Goal: Task Accomplishment & Management: Use online tool/utility

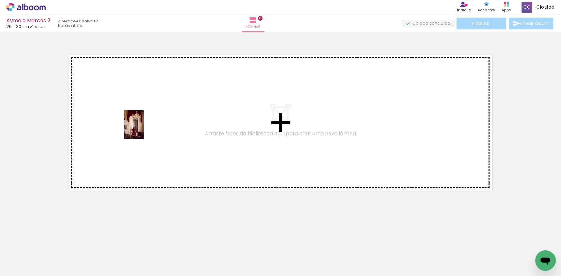
drag, startPoint x: 61, startPoint y: 251, endPoint x: 144, endPoint y: 130, distance: 147.3
click at [144, 130] on quentale-workspace at bounding box center [280, 138] width 561 height 276
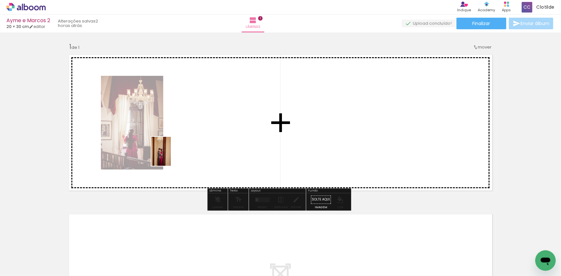
drag, startPoint x: 99, startPoint y: 254, endPoint x: 175, endPoint y: 151, distance: 128.3
click at [175, 151] on quentale-workspace at bounding box center [280, 138] width 561 height 276
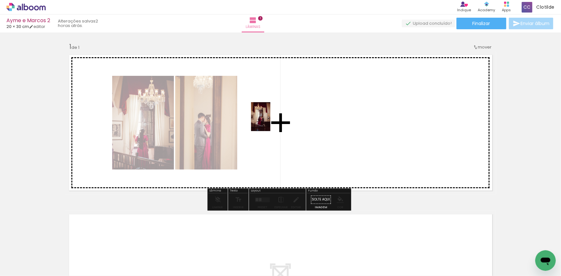
drag, startPoint x: 146, startPoint y: 258, endPoint x: 226, endPoint y: 201, distance: 98.6
click at [270, 122] on quentale-workspace at bounding box center [280, 138] width 561 height 276
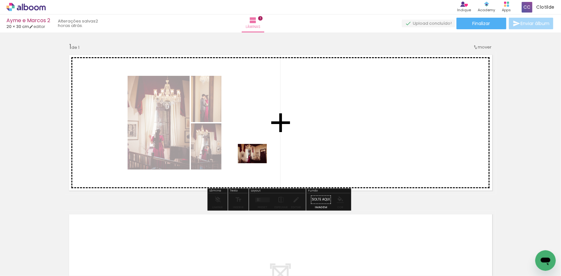
drag, startPoint x: 171, startPoint y: 254, endPoint x: 260, endPoint y: 159, distance: 130.2
click at [260, 159] on quentale-workspace at bounding box center [280, 138] width 561 height 276
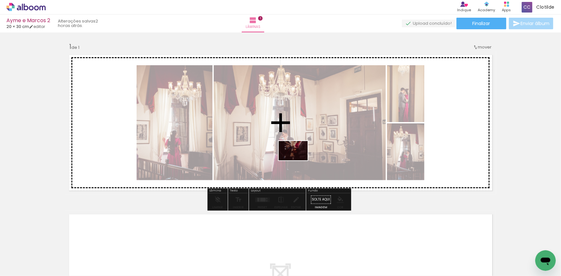
drag, startPoint x: 211, startPoint y: 261, endPoint x: 298, endPoint y: 161, distance: 133.2
click at [298, 161] on quentale-workspace at bounding box center [280, 138] width 561 height 276
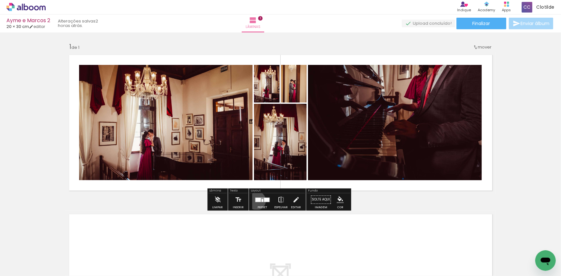
click at [255, 201] on div at bounding box center [257, 200] width 5 height 4
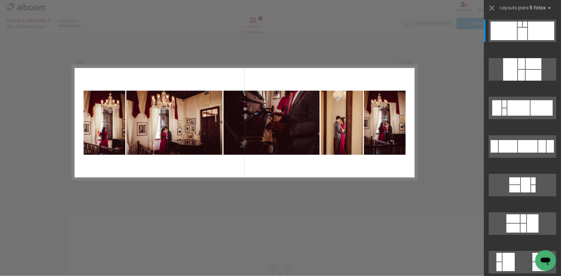
click at [412, 145] on quentale-layouter at bounding box center [244, 123] width 345 height 115
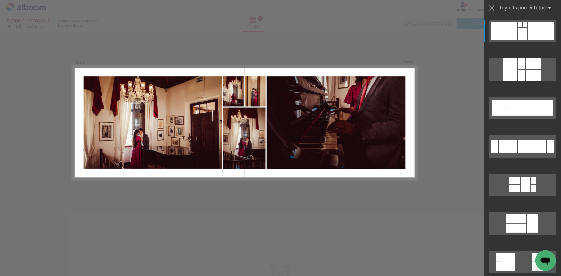
click at [301, 20] on div at bounding box center [280, 16] width 561 height 32
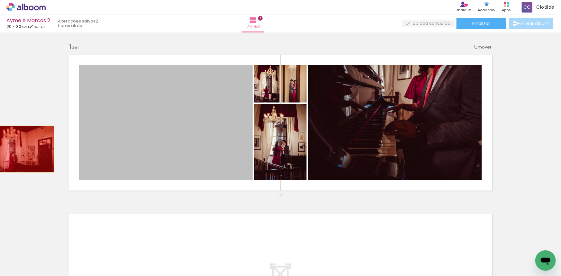
drag, startPoint x: 222, startPoint y: 135, endPoint x: 17, endPoint y: 151, distance: 205.9
click at [17, 150] on div "Inserir lâmina 1 de 1" at bounding box center [280, 195] width 561 height 320
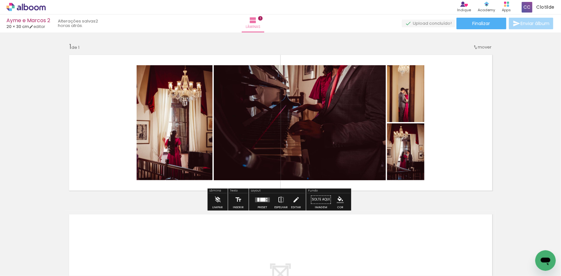
drag, startPoint x: 259, startPoint y: 199, endPoint x: 274, endPoint y: 196, distance: 14.6
click at [260, 200] on div at bounding box center [262, 200] width 5 height 4
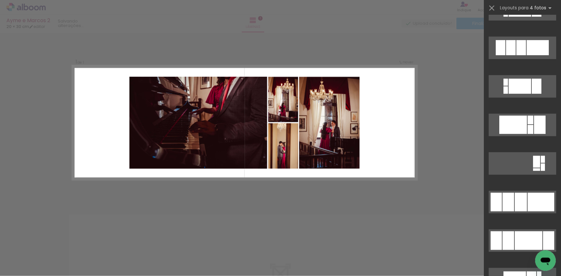
scroll to position [322, 0]
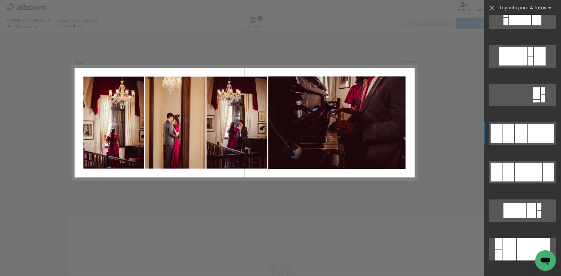
click at [515, 128] on div at bounding box center [521, 134] width 12 height 19
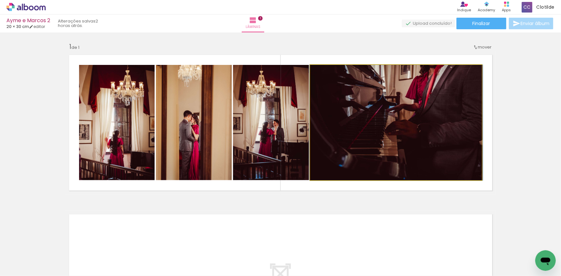
drag, startPoint x: 448, startPoint y: 97, endPoint x: 449, endPoint y: 113, distance: 15.8
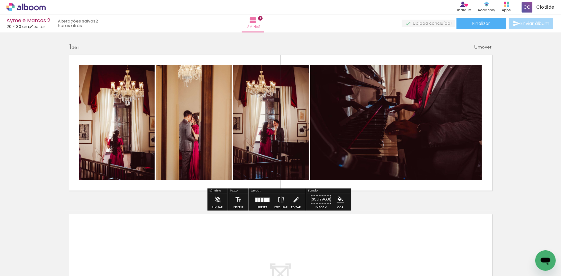
click at [147, 126] on quentale-photo at bounding box center [117, 123] width 76 height 116
click at [146, 126] on quentale-photo at bounding box center [117, 123] width 76 height 116
click at [195, 119] on quentale-photo at bounding box center [194, 123] width 76 height 116
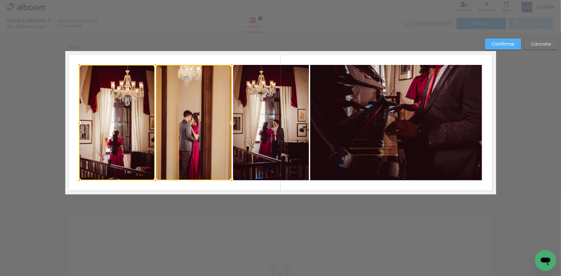
click at [264, 104] on quentale-photo at bounding box center [271, 123] width 76 height 116
click at [358, 100] on quentale-photo at bounding box center [397, 123] width 172 height 116
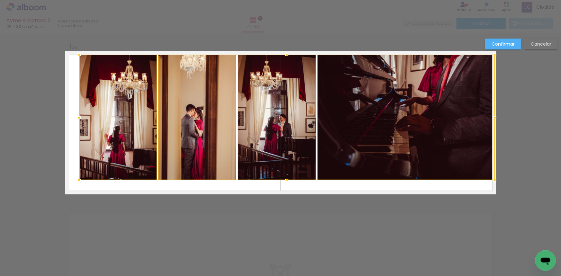
drag, startPoint x: 482, startPoint y: 64, endPoint x: 491, endPoint y: 54, distance: 13.9
click at [491, 54] on div at bounding box center [495, 54] width 13 height 13
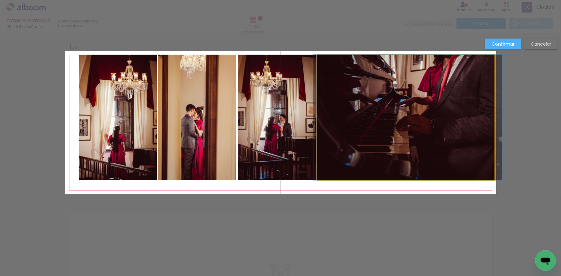
drag, startPoint x: 404, startPoint y: 98, endPoint x: 353, endPoint y: 107, distance: 51.6
click at [404, 99] on quentale-photo at bounding box center [406, 118] width 177 height 126
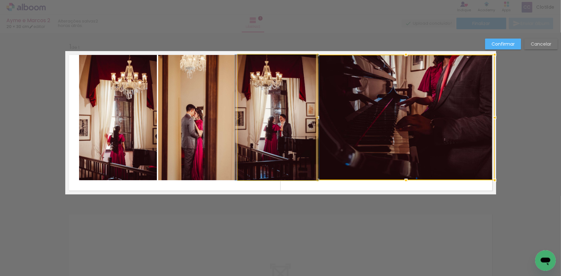
click at [288, 117] on quentale-photo at bounding box center [277, 118] width 78 height 126
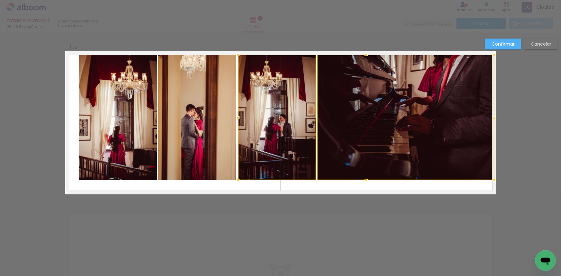
click at [201, 127] on quentale-photo at bounding box center [197, 118] width 78 height 126
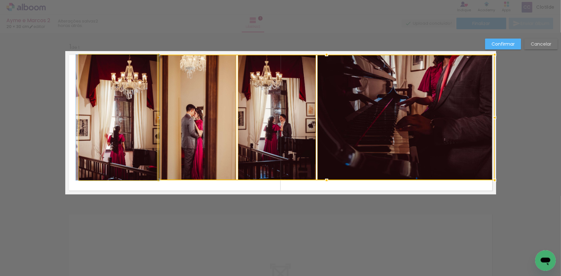
drag, startPoint x: 117, startPoint y: 141, endPoint x: 98, endPoint y: 149, distance: 20.5
click at [116, 141] on quentale-photo at bounding box center [118, 118] width 78 height 126
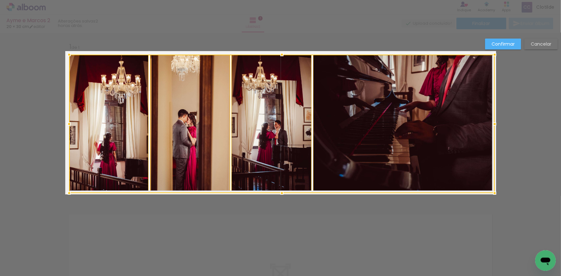
drag, startPoint x: 76, startPoint y: 181, endPoint x: 68, endPoint y: 191, distance: 12.2
click at [68, 191] on div at bounding box center [69, 193] width 13 height 13
drag, startPoint x: 507, startPoint y: 39, endPoint x: 304, endPoint y: 98, distance: 211.9
click at [507, 39] on paper-button "Confirmar" at bounding box center [504, 44] width 36 height 11
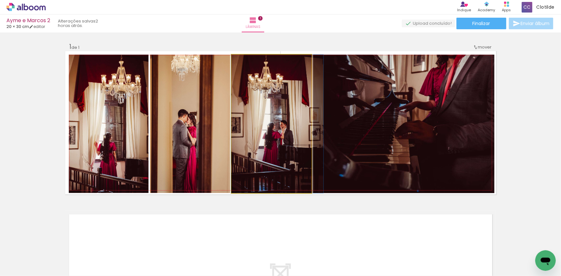
drag, startPoint x: 249, startPoint y: 124, endPoint x: 269, endPoint y: 124, distance: 20.3
drag, startPoint x: 288, startPoint y: 125, endPoint x: 274, endPoint y: 103, distance: 25.3
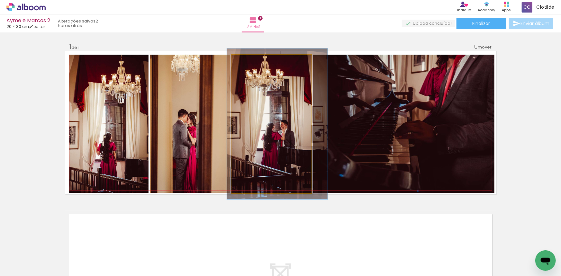
type paper-slider "109"
click at [248, 64] on div at bounding box center [249, 61] width 10 height 10
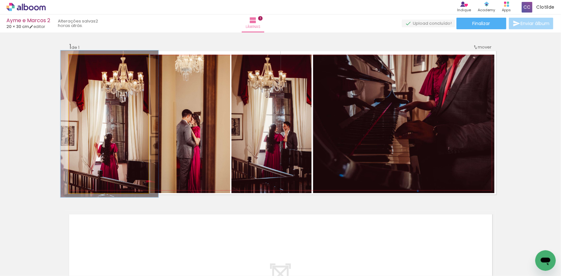
type paper-slider "106"
click at [86, 61] on div at bounding box center [85, 61] width 10 height 10
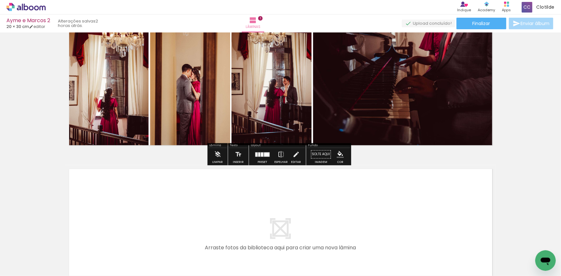
scroll to position [140, 0]
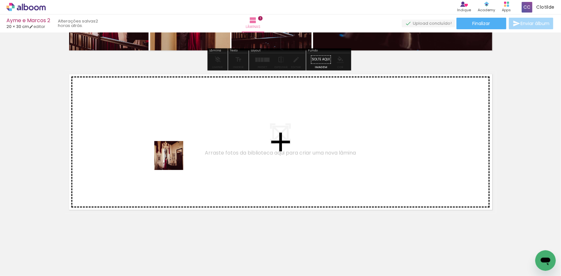
drag, startPoint x: 168, startPoint y: 253, endPoint x: 174, endPoint y: 161, distance: 92.9
click at [174, 161] on quentale-workspace at bounding box center [280, 138] width 561 height 276
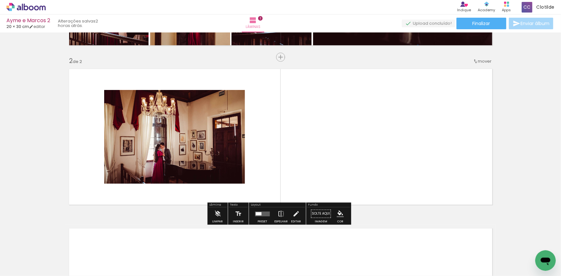
scroll to position [148, 0]
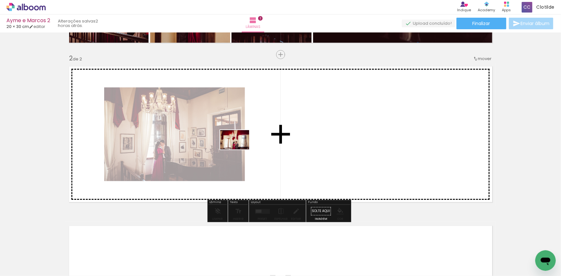
drag, startPoint x: 253, startPoint y: 250, endPoint x: 239, endPoint y: 150, distance: 101.3
click at [239, 150] on quentale-workspace at bounding box center [280, 138] width 561 height 276
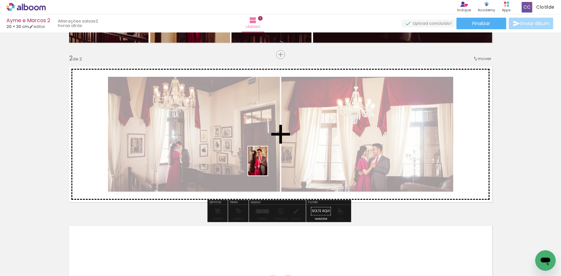
drag, startPoint x: 286, startPoint y: 239, endPoint x: 268, endPoint y: 166, distance: 75.3
click at [268, 166] on quentale-workspace at bounding box center [280, 138] width 561 height 276
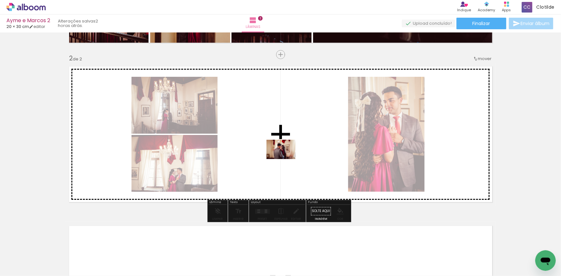
drag, startPoint x: 313, startPoint y: 254, endPoint x: 286, endPoint y: 160, distance: 98.2
click at [286, 159] on quentale-workspace at bounding box center [280, 138] width 561 height 276
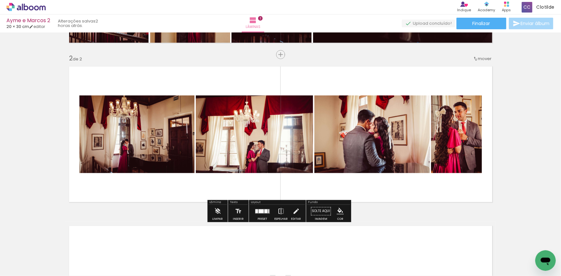
click at [266, 209] on div at bounding box center [265, 211] width 3 height 4
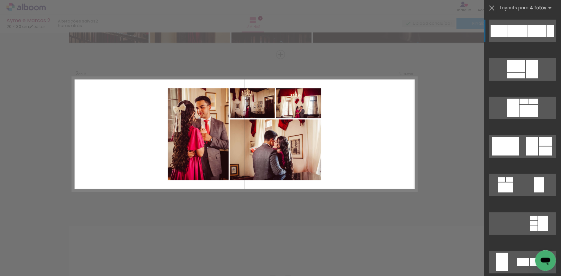
scroll to position [117, 0]
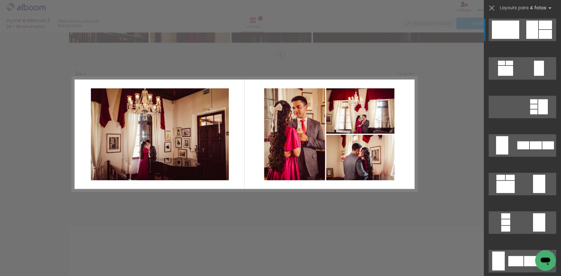
click at [522, 30] on quentale-layouter at bounding box center [523, 30] width 68 height 23
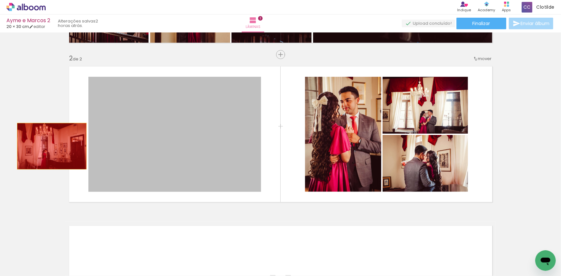
drag, startPoint x: 227, startPoint y: 129, endPoint x: 237, endPoint y: 212, distance: 83.7
click at [50, 147] on div "Inserir lâmina 1 de 2 Inserir lâmina 2 de 2" at bounding box center [280, 126] width 561 height 479
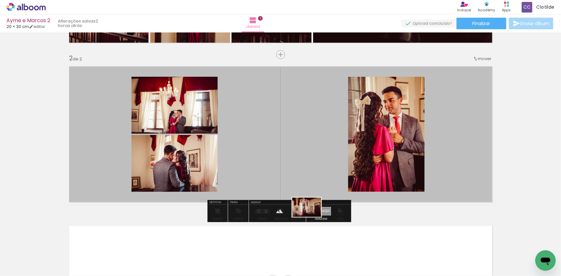
drag, startPoint x: 185, startPoint y: 262, endPoint x: 312, endPoint y: 217, distance: 134.3
click at [312, 217] on quentale-workspace at bounding box center [280, 138] width 561 height 276
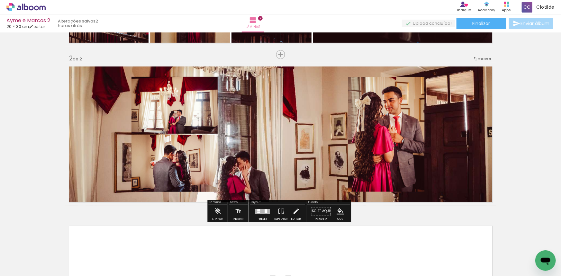
click at [268, 143] on quentale-layouter at bounding box center [280, 135] width 431 height 144
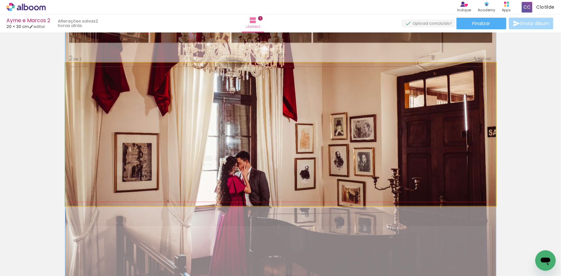
click at [268, 143] on quentale-photo at bounding box center [280, 135] width 431 height 144
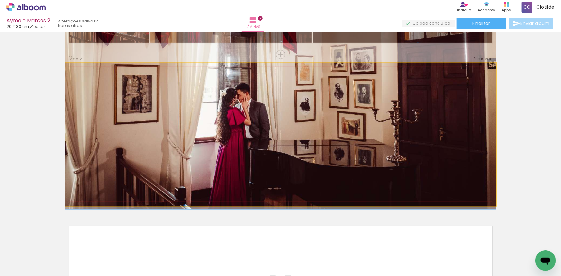
drag, startPoint x: 267, startPoint y: 142, endPoint x: 260, endPoint y: 74, distance: 68.0
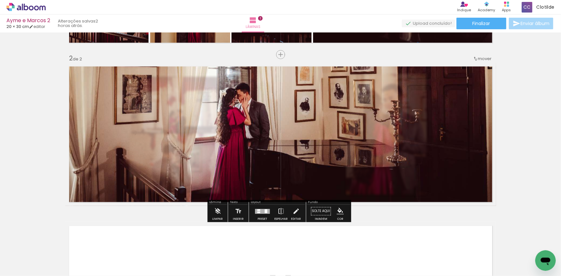
click at [261, 80] on quentale-photo at bounding box center [280, 135] width 431 height 144
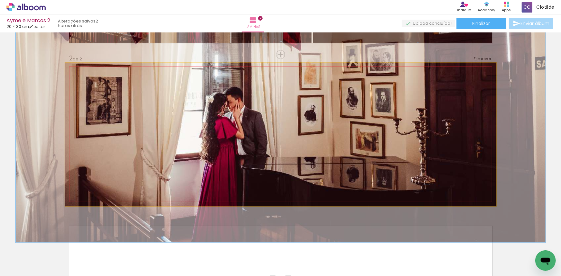
drag, startPoint x: 93, startPoint y: 81, endPoint x: 99, endPoint y: 80, distance: 5.8
type paper-slider "124"
click at [96, 81] on div at bounding box center [102, 79] width 25 height 10
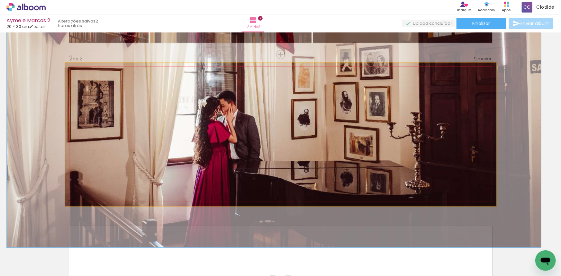
drag, startPoint x: 220, startPoint y: 95, endPoint x: 213, endPoint y: 98, distance: 7.9
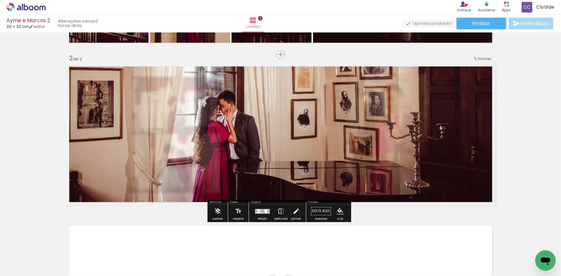
click at [52, 97] on div "Inserir lâmina 1 de 2 Inserir lâmina 2 de 2" at bounding box center [280, 126] width 561 height 479
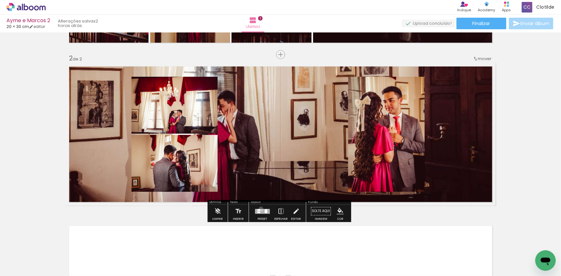
click at [260, 209] on div at bounding box center [262, 211] width 15 height 5
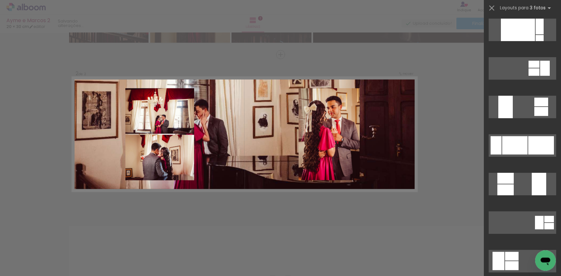
scroll to position [0, 0]
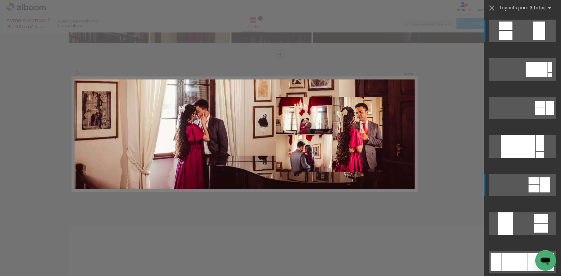
click at [526, 182] on quentale-layouter at bounding box center [523, 185] width 68 height 23
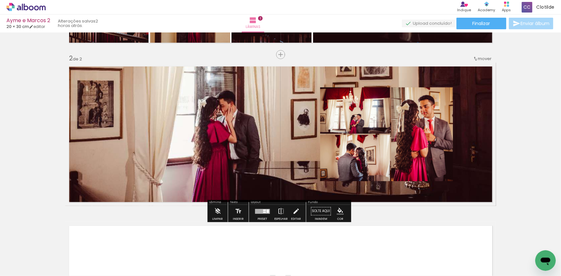
click at [307, 129] on quentale-layouter at bounding box center [280, 135] width 431 height 144
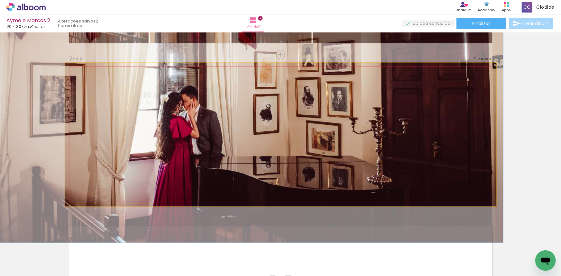
drag, startPoint x: 293, startPoint y: 128, endPoint x: 256, endPoint y: 123, distance: 38.0
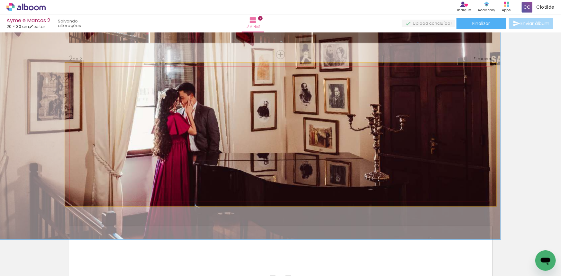
drag, startPoint x: 256, startPoint y: 125, endPoint x: 253, endPoint y: 122, distance: 3.6
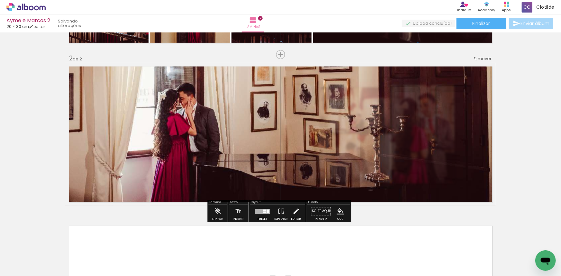
click at [517, 88] on div "Inserir lâmina 1 de 2 Inserir lâmina 2 de 2" at bounding box center [280, 126] width 561 height 479
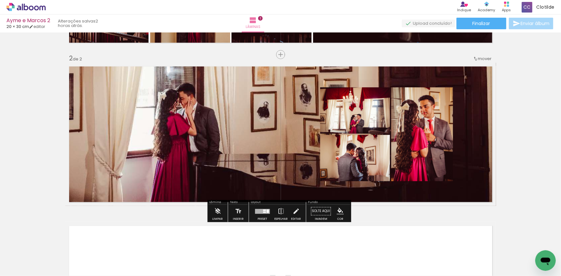
click at [282, 128] on quentale-layouter at bounding box center [280, 135] width 431 height 144
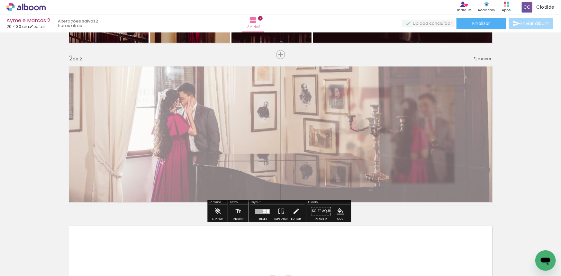
drag, startPoint x: 152, startPoint y: 79, endPoint x: 145, endPoint y: 78, distance: 6.4
type paper-slider "50"
click at [145, 78] on div at bounding box center [147, 79] width 25 height 10
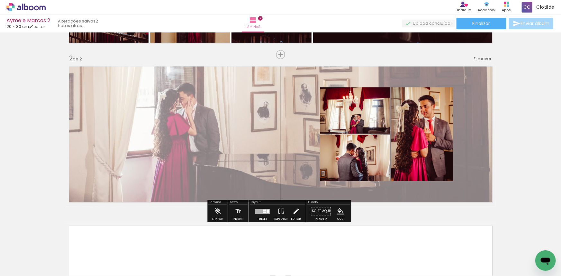
click at [512, 98] on div "Inserir lâmina 1 de 2 Inserir lâmina 2 de 2" at bounding box center [280, 126] width 561 height 479
click at [352, 107] on quentale-photo at bounding box center [355, 111] width 70 height 46
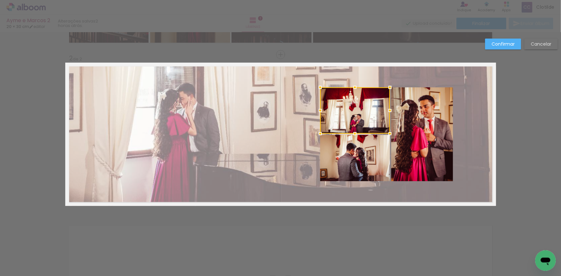
click at [354, 138] on div at bounding box center [355, 133] width 13 height 13
click at [414, 132] on quentale-photo at bounding box center [423, 135] width 62 height 94
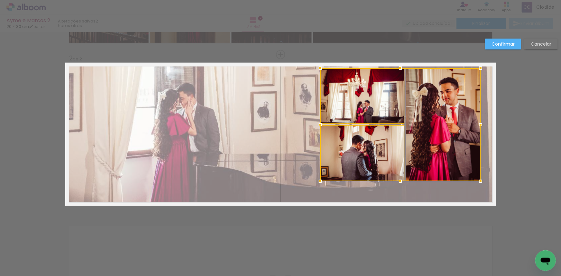
drag, startPoint x: 453, startPoint y: 88, endPoint x: 480, endPoint y: 73, distance: 31.0
click at [481, 72] on div at bounding box center [481, 68] width 13 height 13
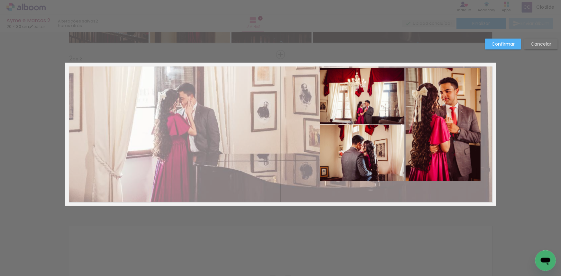
click at [371, 150] on quentale-photo at bounding box center [362, 153] width 84 height 56
click at [417, 148] on quentale-photo at bounding box center [443, 124] width 75 height 113
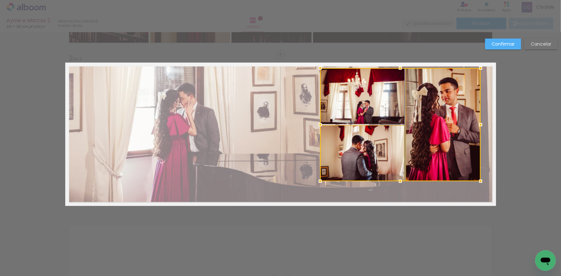
click at [376, 97] on div at bounding box center [400, 124] width 161 height 113
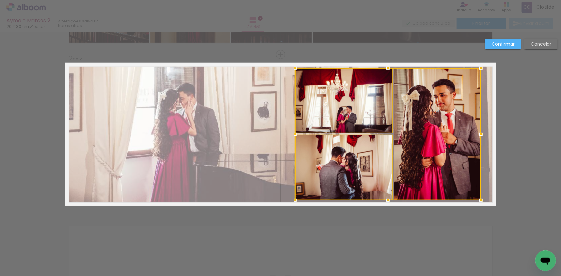
drag, startPoint x: 318, startPoint y: 181, endPoint x: 293, endPoint y: 200, distance: 31.3
click at [293, 200] on div at bounding box center [295, 200] width 13 height 13
click at [325, 175] on div at bounding box center [388, 134] width 186 height 132
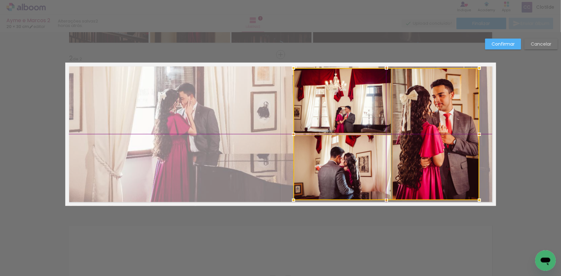
click at [394, 153] on div at bounding box center [387, 134] width 186 height 132
click at [0, 0] on slot "Confirmar" at bounding box center [0, 0] width 0 height 0
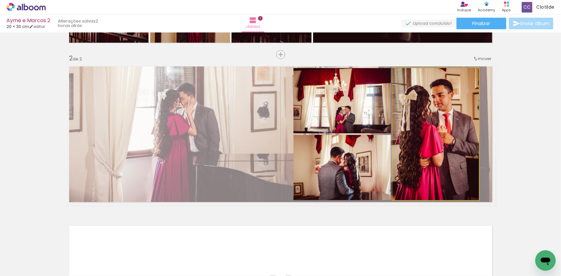
drag, startPoint x: 448, startPoint y: 109, endPoint x: 371, endPoint y: 110, distance: 76.9
drag, startPoint x: 355, startPoint y: 105, endPoint x: 351, endPoint y: 102, distance: 5.0
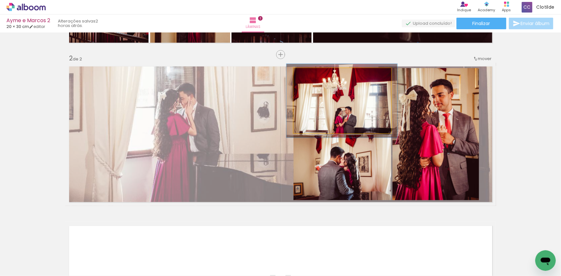
drag, startPoint x: 307, startPoint y: 73, endPoint x: 314, endPoint y: 82, distance: 12.0
type paper-slider "113"
click at [310, 73] on div at bounding box center [312, 75] width 10 height 10
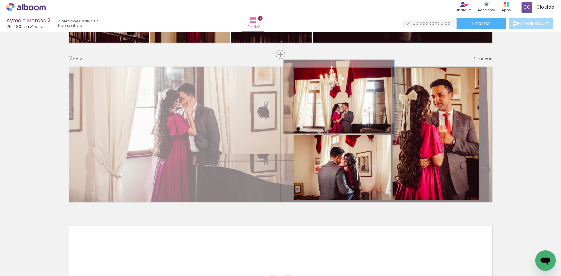
drag, startPoint x: 320, startPoint y: 97, endPoint x: 318, endPoint y: 93, distance: 3.9
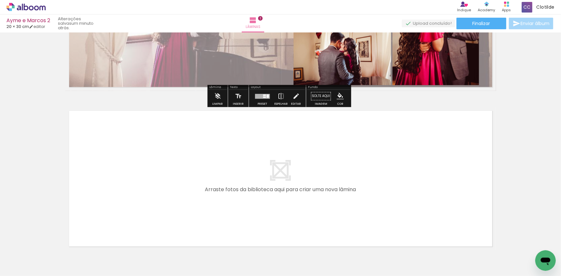
scroll to position [205, 0]
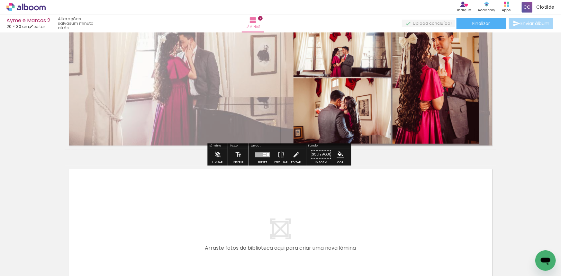
click at [182, 79] on quentale-layouter at bounding box center [280, 78] width 431 height 144
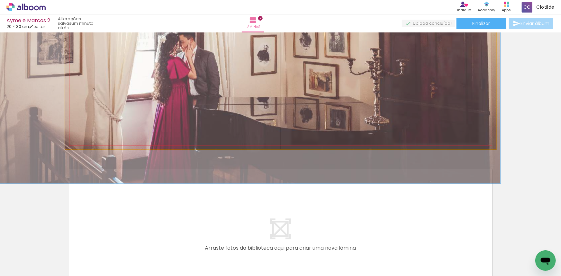
click at [182, 79] on quentale-photo at bounding box center [280, 78] width 431 height 144
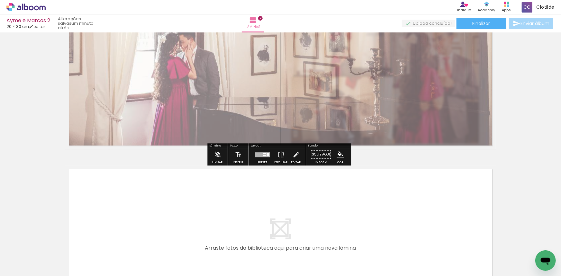
click at [518, 97] on div "Inserir lâmina 1 de 2 Inserir lâmina 2 de 2" at bounding box center [280, 69] width 561 height 479
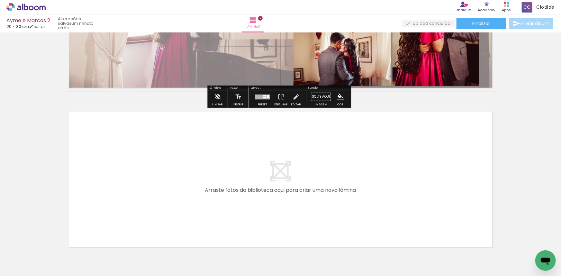
scroll to position [263, 0]
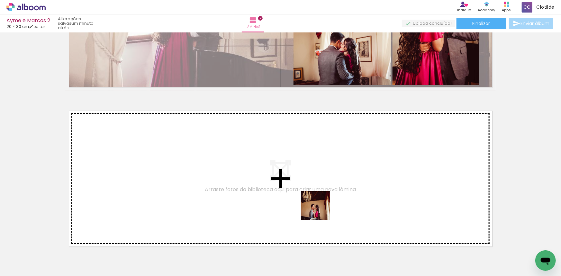
drag, startPoint x: 360, startPoint y: 253, endPoint x: 319, endPoint y: 209, distance: 59.4
click at [319, 209] on quentale-workspace at bounding box center [280, 138] width 561 height 276
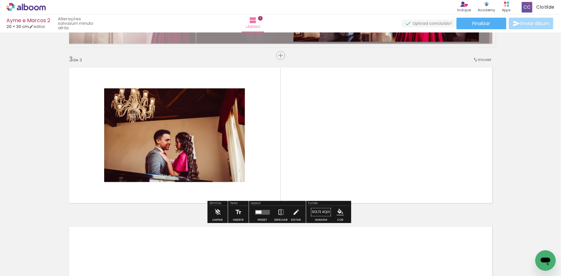
scroll to position [308, 0]
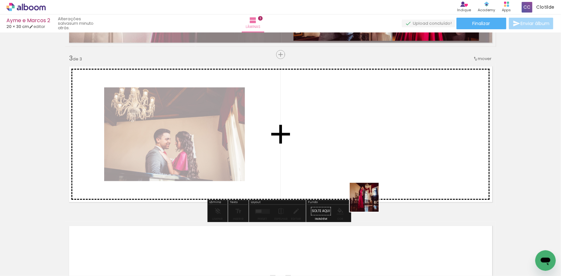
drag, startPoint x: 400, startPoint y: 252, endPoint x: 357, endPoint y: 199, distance: 67.8
click at [355, 183] on quentale-workspace at bounding box center [280, 138] width 561 height 276
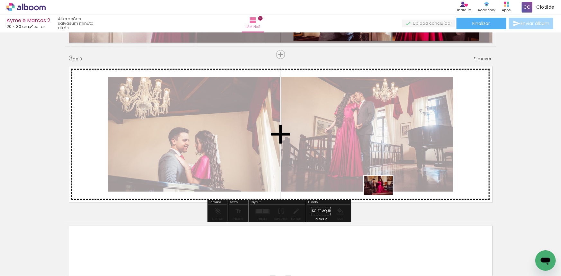
drag, startPoint x: 419, startPoint y: 254, endPoint x: 383, endPoint y: 196, distance: 67.7
click at [383, 194] on quentale-workspace at bounding box center [280, 138] width 561 height 276
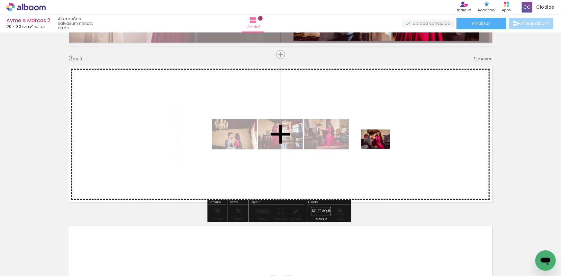
drag, startPoint x: 452, startPoint y: 250, endPoint x: 381, endPoint y: 149, distance: 123.1
click at [381, 149] on quentale-workspace at bounding box center [280, 138] width 561 height 276
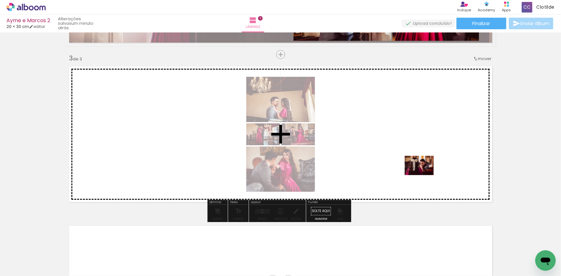
drag, startPoint x: 500, startPoint y: 255, endPoint x: 424, endPoint y: 175, distance: 109.7
click at [424, 175] on quentale-workspace at bounding box center [280, 138] width 561 height 276
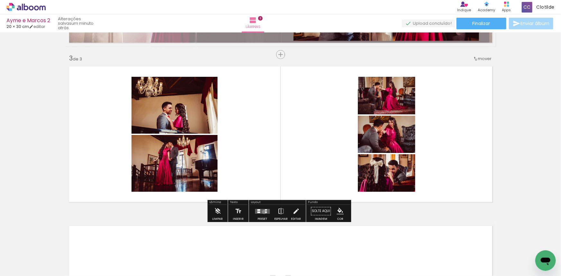
click at [263, 212] on quentale-layouter at bounding box center [262, 211] width 15 height 5
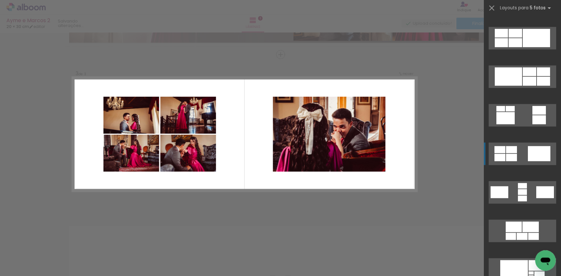
scroll to position [263, 0]
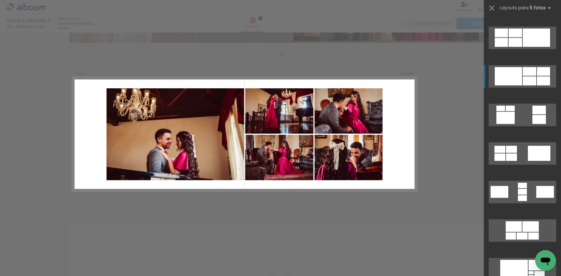
click at [532, 70] on div at bounding box center [530, 71] width 14 height 9
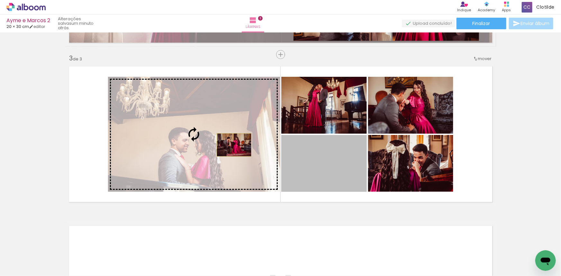
drag, startPoint x: 311, startPoint y: 153, endPoint x: 231, endPoint y: 146, distance: 80.7
click at [0, 0] on slot at bounding box center [0, 0] width 0 height 0
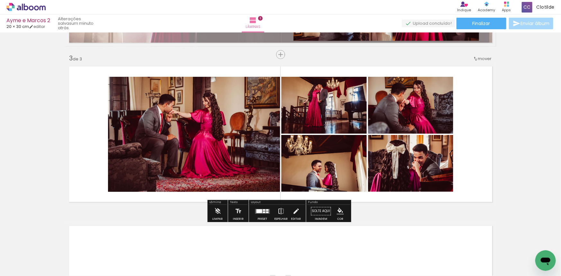
click at [196, 120] on quentale-photo at bounding box center [194, 134] width 172 height 115
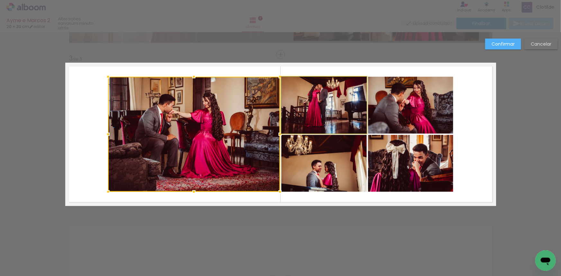
click at [313, 110] on quentale-photo at bounding box center [325, 105] width 86 height 57
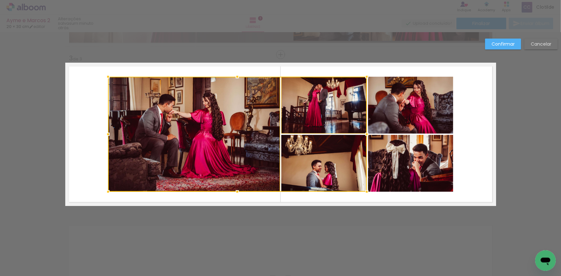
click at [316, 155] on div at bounding box center [237, 134] width 259 height 115
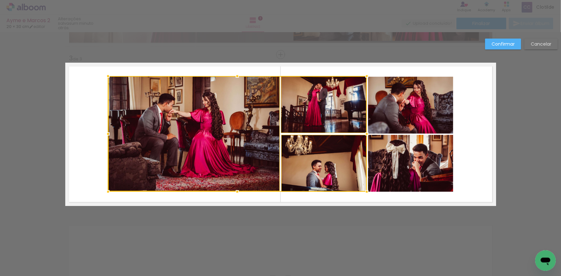
click at [383, 155] on quentale-photo at bounding box center [410, 163] width 85 height 57
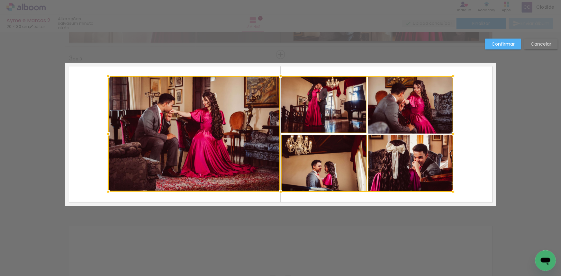
click at [0, 0] on slot "Cancelar" at bounding box center [0, 0] width 0 height 0
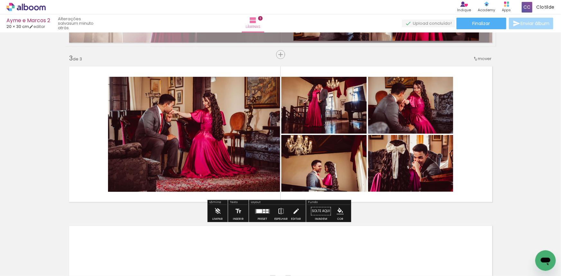
click at [242, 106] on quentale-photo at bounding box center [194, 134] width 172 height 115
click at [243, 106] on quentale-photo at bounding box center [194, 134] width 172 height 115
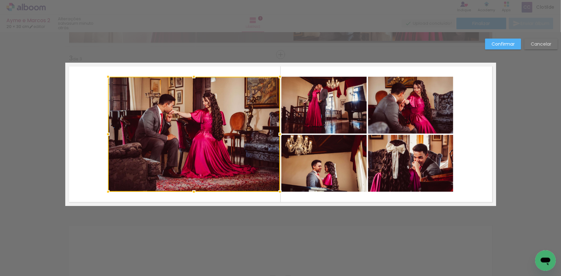
click at [304, 108] on quentale-photo at bounding box center [325, 105] width 86 height 57
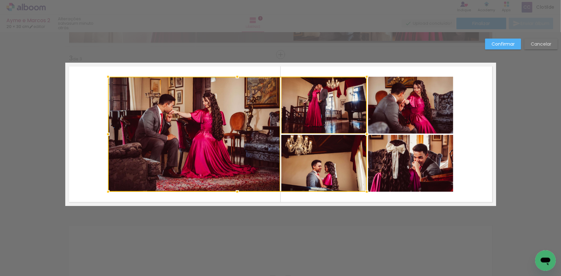
click at [306, 158] on div at bounding box center [237, 134] width 259 height 115
click at [389, 157] on quentale-photo at bounding box center [410, 163] width 85 height 57
click at [402, 125] on div at bounding box center [281, 134] width 346 height 115
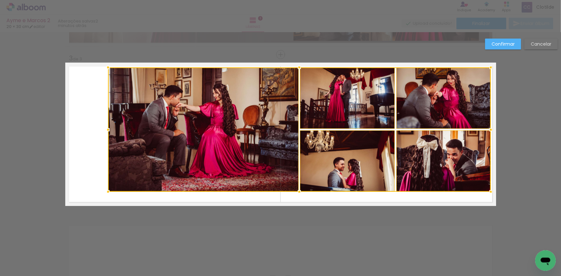
drag, startPoint x: 451, startPoint y: 76, endPoint x: 489, endPoint y: 67, distance: 39.4
click at [489, 67] on div at bounding box center [491, 67] width 13 height 13
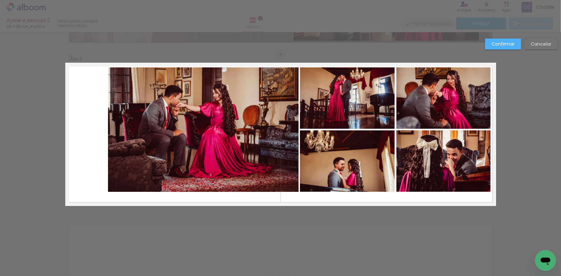
click at [443, 94] on quentale-photo at bounding box center [444, 98] width 95 height 61
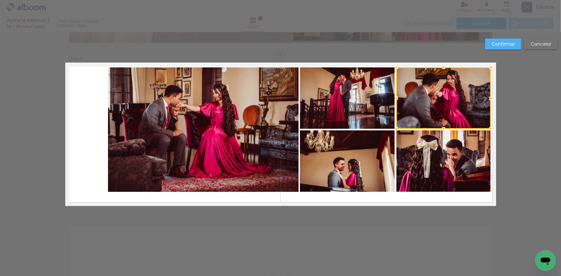
click at [432, 152] on quentale-photo at bounding box center [444, 161] width 95 height 61
click at [376, 145] on quentale-photo at bounding box center [347, 161] width 95 height 61
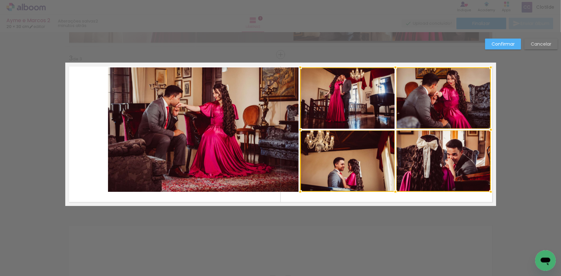
click at [375, 116] on div at bounding box center [396, 130] width 191 height 125
click at [122, 180] on quentale-photo at bounding box center [203, 130] width 191 height 125
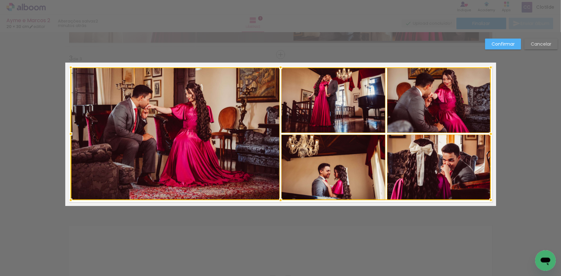
drag, startPoint x: 106, startPoint y: 193, endPoint x: 68, endPoint y: 202, distance: 38.6
click at [68, 202] on div at bounding box center [70, 200] width 13 height 13
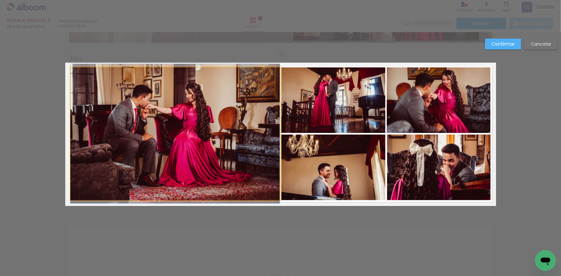
click at [169, 162] on quentale-photo at bounding box center [174, 134] width 209 height 133
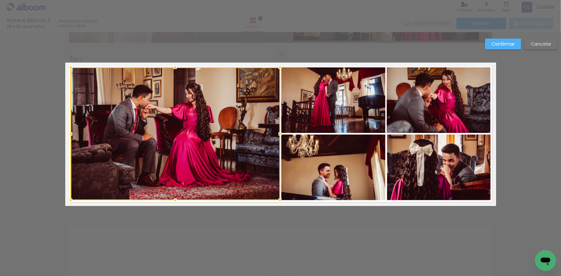
click at [292, 173] on quentale-photo at bounding box center [334, 168] width 104 height 66
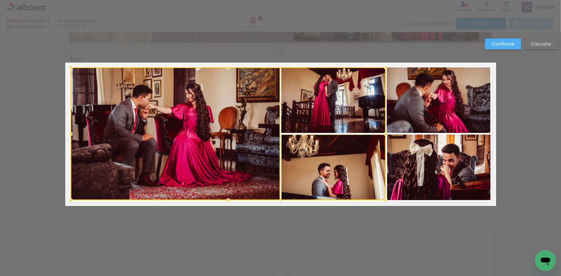
click at [316, 117] on div at bounding box center [228, 134] width 315 height 133
click at [392, 109] on quentale-photo at bounding box center [439, 101] width 104 height 66
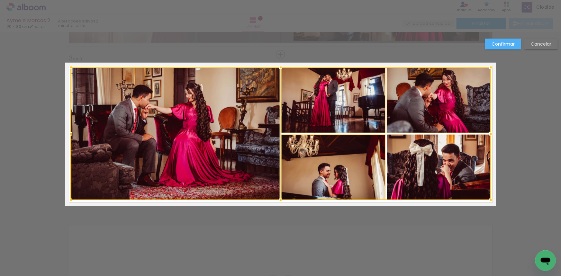
click at [396, 142] on div at bounding box center [281, 134] width 421 height 133
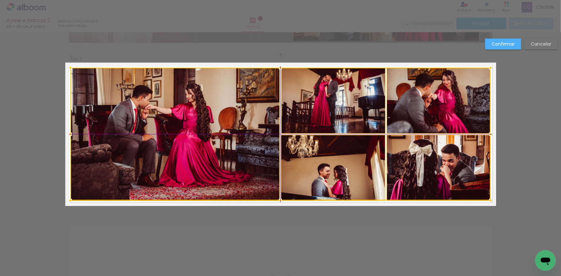
click at [353, 135] on div at bounding box center [280, 134] width 421 height 133
click at [0, 0] on slot "Confirmar" at bounding box center [0, 0] width 0 height 0
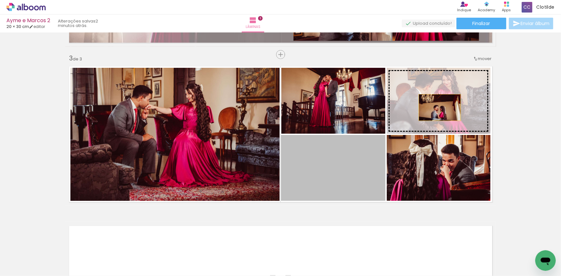
drag, startPoint x: 341, startPoint y: 175, endPoint x: 438, endPoint y: 108, distance: 117.7
click at [0, 0] on slot at bounding box center [0, 0] width 0 height 0
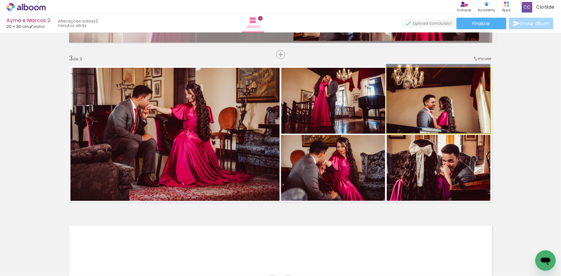
drag, startPoint x: 433, startPoint y: 116, endPoint x: 433, endPoint y: 113, distance: 3.2
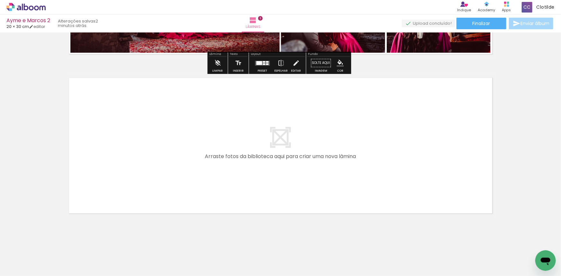
scroll to position [460, 0]
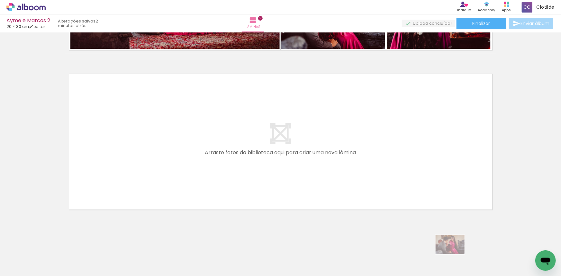
drag, startPoint x: 463, startPoint y: 256, endPoint x: 455, endPoint y: 255, distance: 7.8
click at [455, 255] on div at bounding box center [461, 254] width 32 height 21
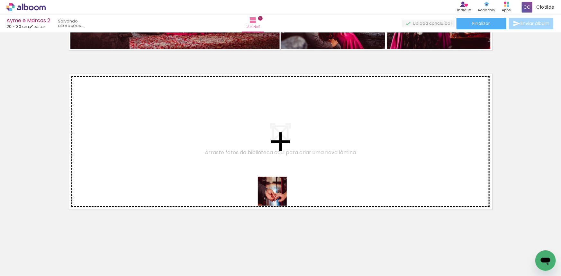
drag, startPoint x: 280, startPoint y: 236, endPoint x: 276, endPoint y: 181, distance: 55.2
click at [276, 181] on quentale-workspace at bounding box center [280, 138] width 561 height 276
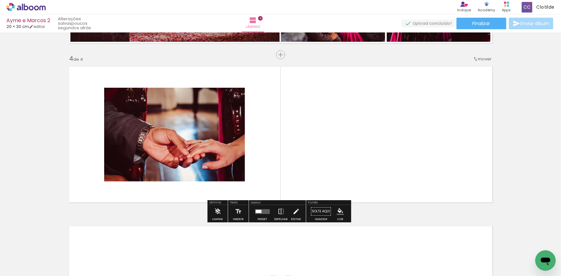
scroll to position [467, 0]
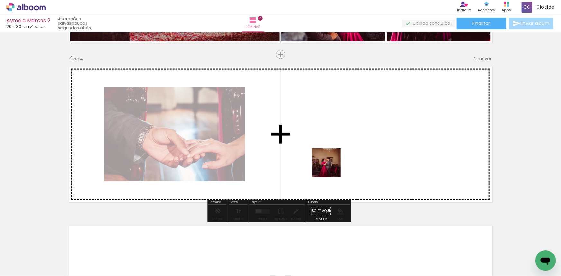
drag, startPoint x: 323, startPoint y: 256, endPoint x: 331, endPoint y: 162, distance: 94.3
click at [331, 162] on quentale-workspace at bounding box center [280, 138] width 561 height 276
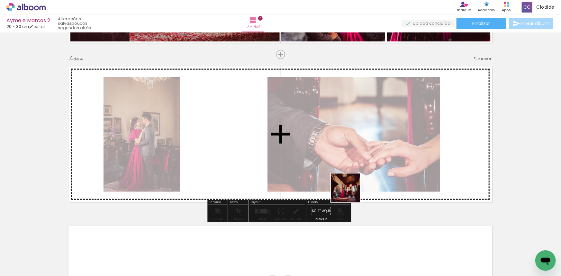
drag, startPoint x: 361, startPoint y: 253, endPoint x: 350, endPoint y: 191, distance: 63.0
click at [350, 191] on quentale-workspace at bounding box center [280, 138] width 561 height 276
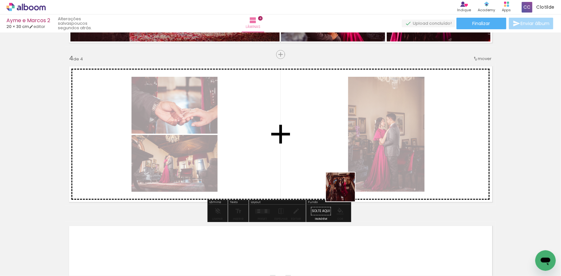
drag, startPoint x: 389, startPoint y: 250, endPoint x: 336, endPoint y: 178, distance: 89.3
click at [336, 178] on quentale-workspace at bounding box center [280, 138] width 561 height 276
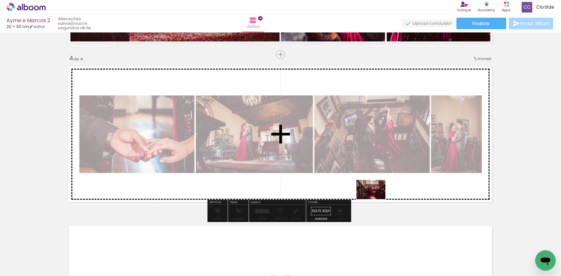
drag, startPoint x: 426, startPoint y: 251, endPoint x: 376, endPoint y: 199, distance: 71.9
click at [376, 199] on quentale-workspace at bounding box center [280, 138] width 561 height 276
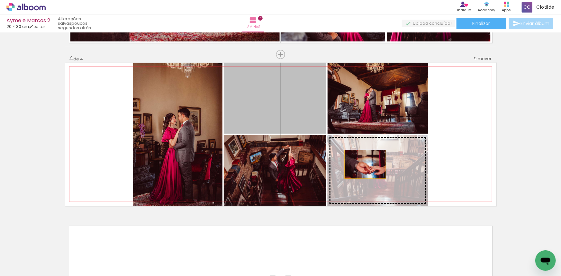
drag, startPoint x: 291, startPoint y: 122, endPoint x: 363, endPoint y: 165, distance: 83.9
click at [0, 0] on slot at bounding box center [0, 0] width 0 height 0
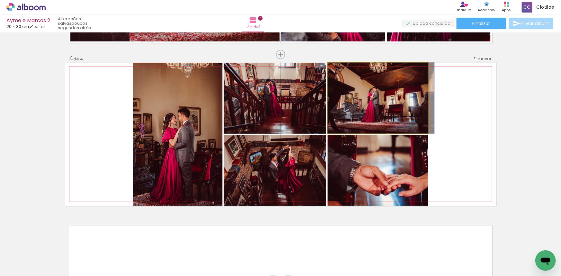
drag, startPoint x: 373, startPoint y: 113, endPoint x: 378, endPoint y: 111, distance: 5.2
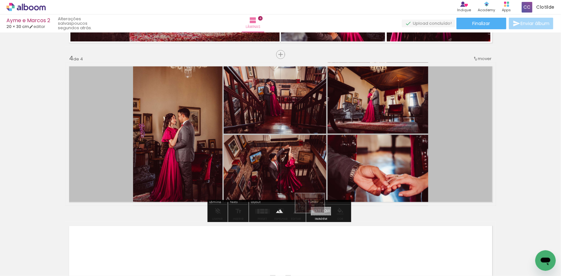
drag, startPoint x: 420, startPoint y: 255, endPoint x: 315, endPoint y: 213, distance: 112.8
click at [315, 213] on quentale-workspace at bounding box center [280, 138] width 561 height 276
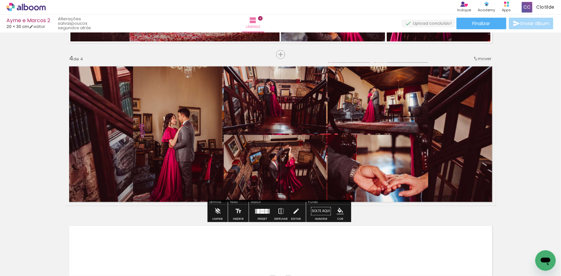
click at [113, 122] on quentale-layouter at bounding box center [280, 135] width 431 height 144
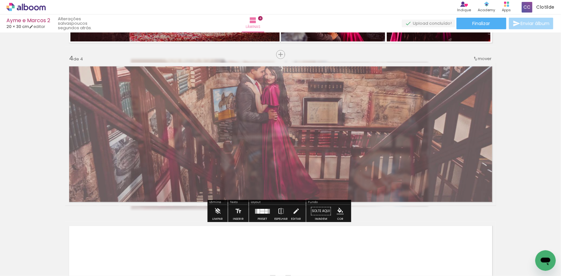
drag, startPoint x: 154, startPoint y: 78, endPoint x: 145, endPoint y: 78, distance: 9.0
type paper-slider "65"
click at [146, 78] on div at bounding box center [151, 79] width 10 height 10
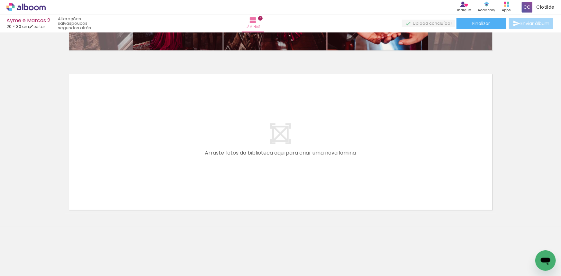
scroll to position [0, 417]
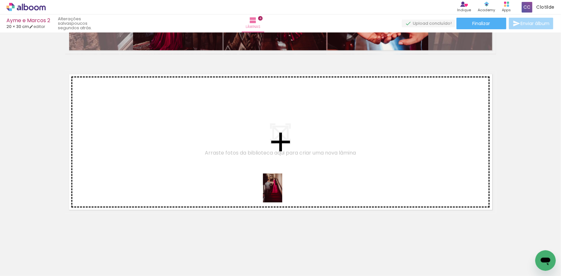
drag, startPoint x: 292, startPoint y: 261, endPoint x: 283, endPoint y: 193, distance: 68.0
click at [283, 193] on quentale-workspace at bounding box center [280, 138] width 561 height 276
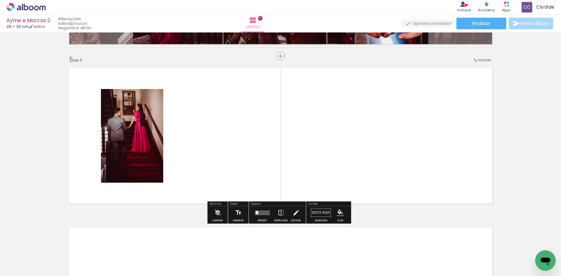
scroll to position [627, 0]
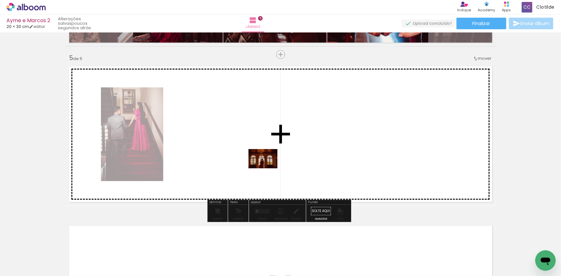
drag, startPoint x: 337, startPoint y: 260, endPoint x: 268, endPoint y: 169, distance: 114.5
click at [268, 169] on quentale-workspace at bounding box center [280, 138] width 561 height 276
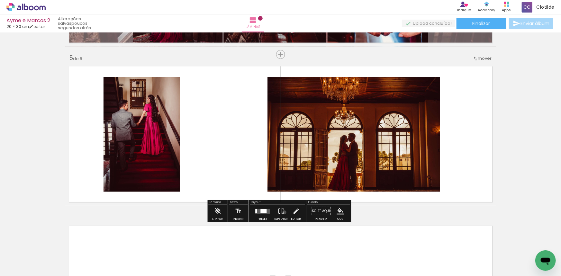
click at [283, 212] on paper-button "Espelhar" at bounding box center [281, 213] width 17 height 16
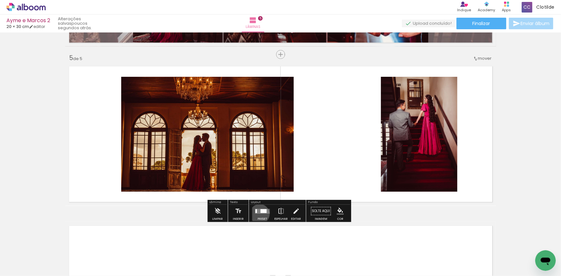
click at [259, 215] on div at bounding box center [262, 211] width 17 height 13
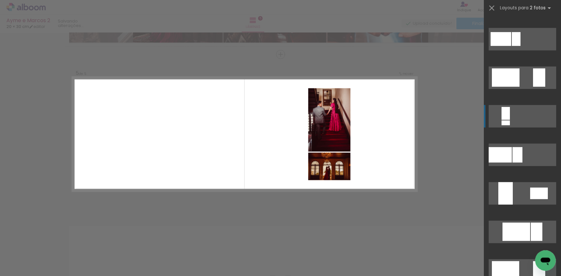
scroll to position [234, 0]
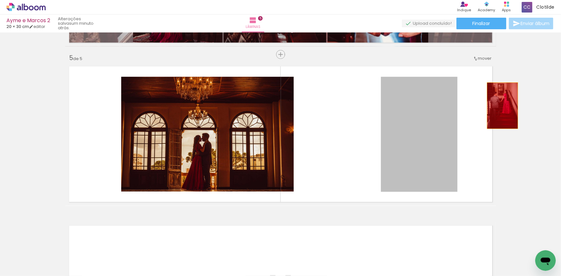
drag, startPoint x: 399, startPoint y: 135, endPoint x: 499, endPoint y: 110, distance: 102.8
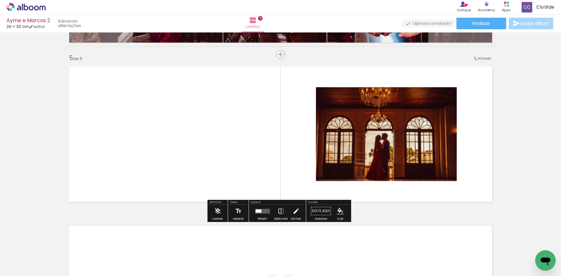
scroll to position [480, 0]
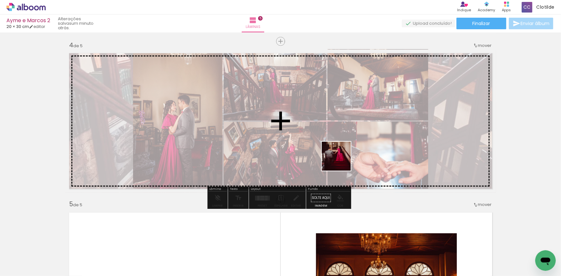
drag, startPoint x: 301, startPoint y: 261, endPoint x: 345, endPoint y: 153, distance: 116.7
click at [345, 153] on quentale-workspace at bounding box center [280, 138] width 561 height 276
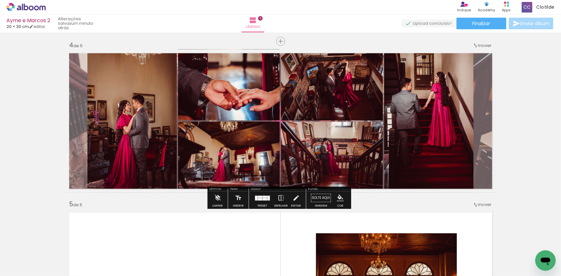
drag, startPoint x: 256, startPoint y: 121, endPoint x: 305, endPoint y: 153, distance: 59.1
click at [320, 161] on quentale-layouter at bounding box center [280, 122] width 431 height 144
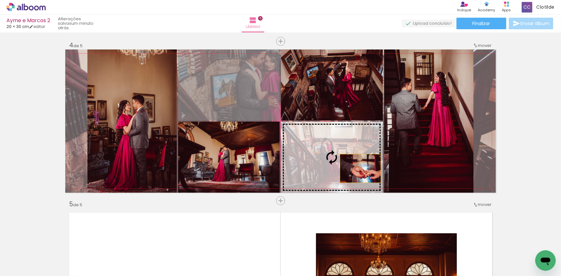
drag, startPoint x: 262, startPoint y: 97, endPoint x: 358, endPoint y: 169, distance: 120.3
click at [0, 0] on slot at bounding box center [0, 0] width 0 height 0
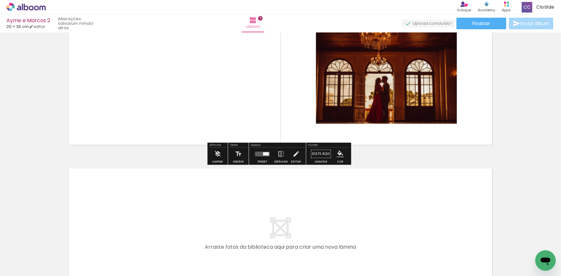
scroll to position [685, 0]
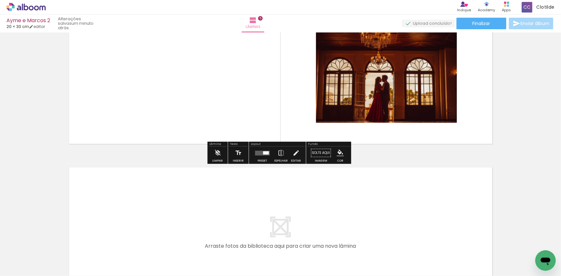
click at [269, 155] on div at bounding box center [262, 153] width 17 height 13
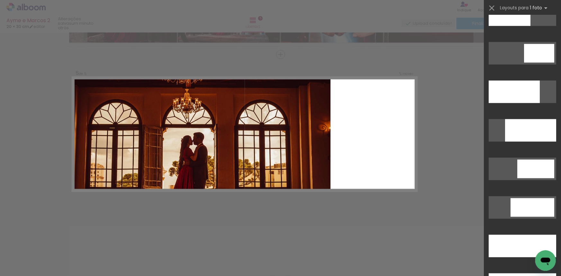
scroll to position [1726, 0]
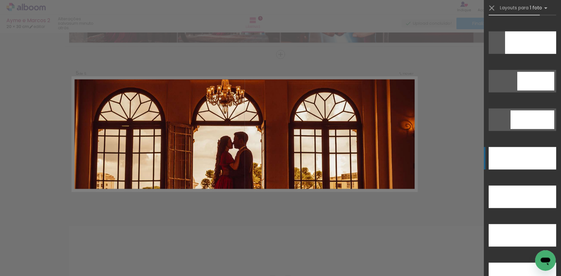
click at [522, 152] on div at bounding box center [523, 158] width 68 height 23
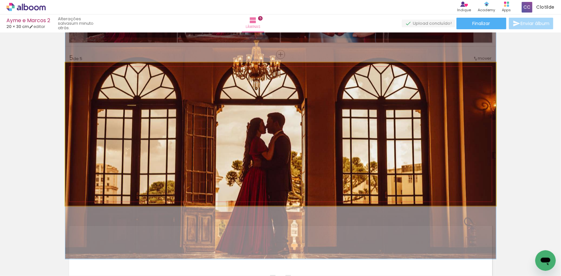
drag, startPoint x: 362, startPoint y: 162, endPoint x: 363, endPoint y: 145, distance: 16.5
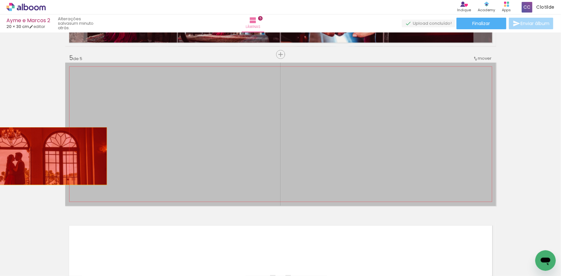
drag, startPoint x: 363, startPoint y: 145, endPoint x: 29, endPoint y: 157, distance: 334.9
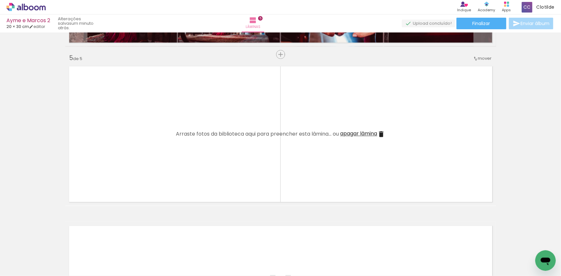
click at [328, 259] on div at bounding box center [333, 254] width 32 height 21
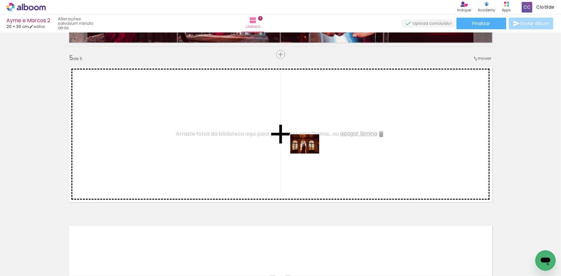
drag, startPoint x: 327, startPoint y: 256, endPoint x: 310, endPoint y: 154, distance: 103.8
click at [310, 154] on quentale-workspace at bounding box center [280, 138] width 561 height 276
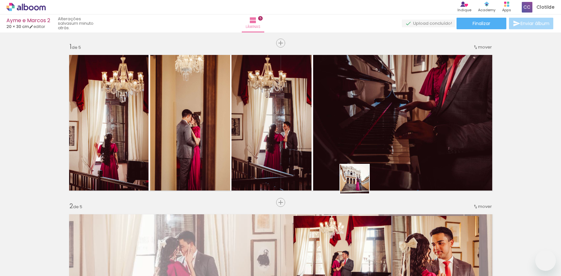
click at [359, 184] on quentale-workspace at bounding box center [280, 138] width 561 height 276
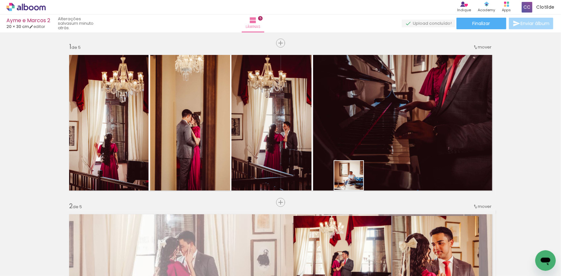
drag, startPoint x: 364, startPoint y: 197, endPoint x: 373, endPoint y: 192, distance: 10.2
click at [354, 181] on quentale-workspace at bounding box center [280, 138] width 561 height 276
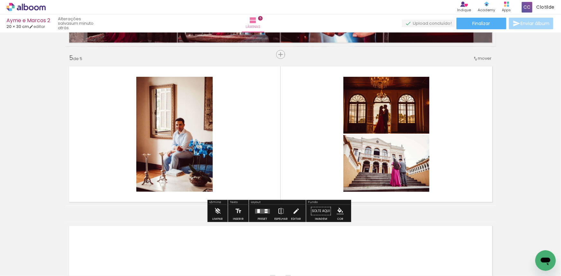
scroll to position [0, 417]
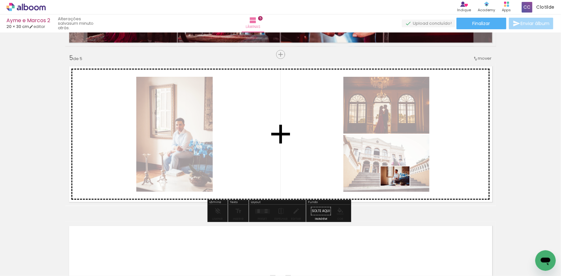
drag, startPoint x: 445, startPoint y: 253, endPoint x: 397, endPoint y: 190, distance: 79.2
click at [400, 185] on quentale-workspace at bounding box center [280, 138] width 561 height 276
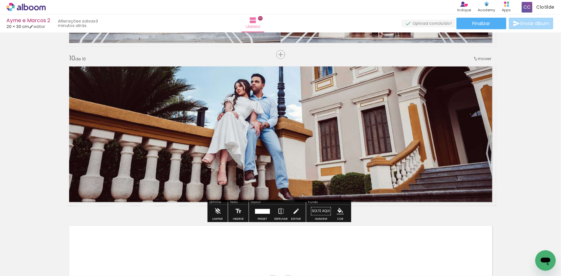
scroll to position [1804, 0]
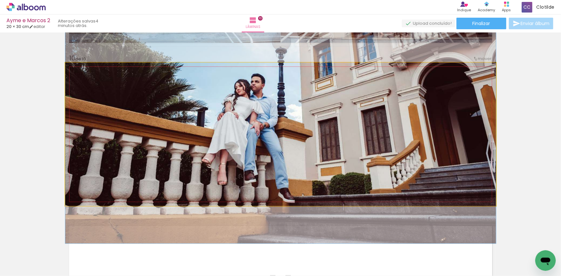
click at [311, 139] on quentale-photo at bounding box center [280, 135] width 431 height 144
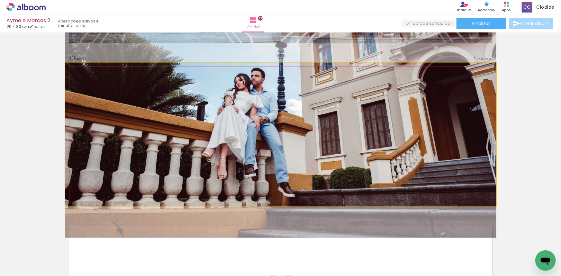
drag, startPoint x: 311, startPoint y: 139, endPoint x: 489, endPoint y: 134, distance: 178.7
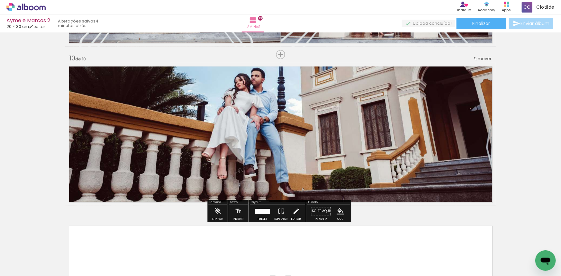
click at [261, 213] on div at bounding box center [262, 211] width 15 height 5
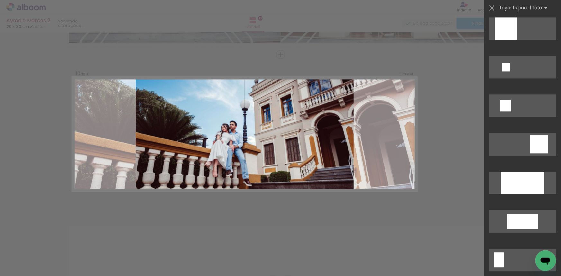
scroll to position [729, 0]
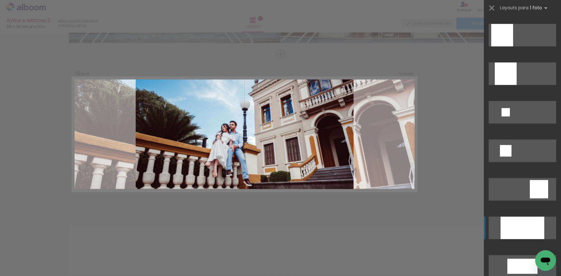
click at [515, 227] on div at bounding box center [523, 228] width 44 height 23
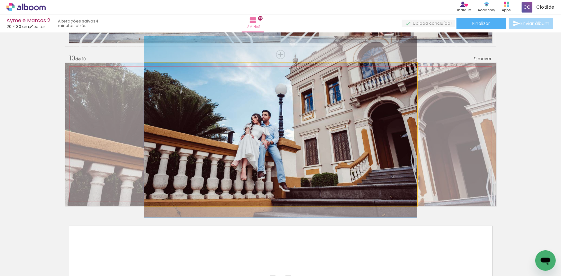
drag, startPoint x: 326, startPoint y: 167, endPoint x: 326, endPoint y: 163, distance: 4.2
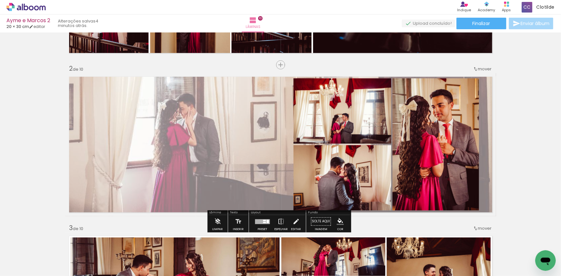
scroll to position [0, 0]
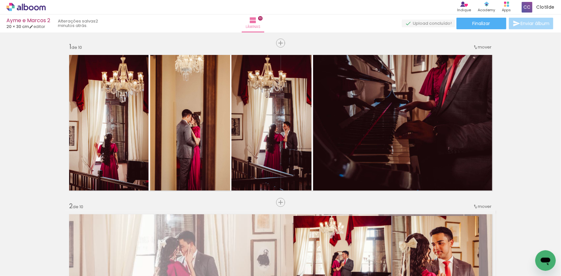
scroll to position [729, 0]
